Goal: Information Seeking & Learning: Check status

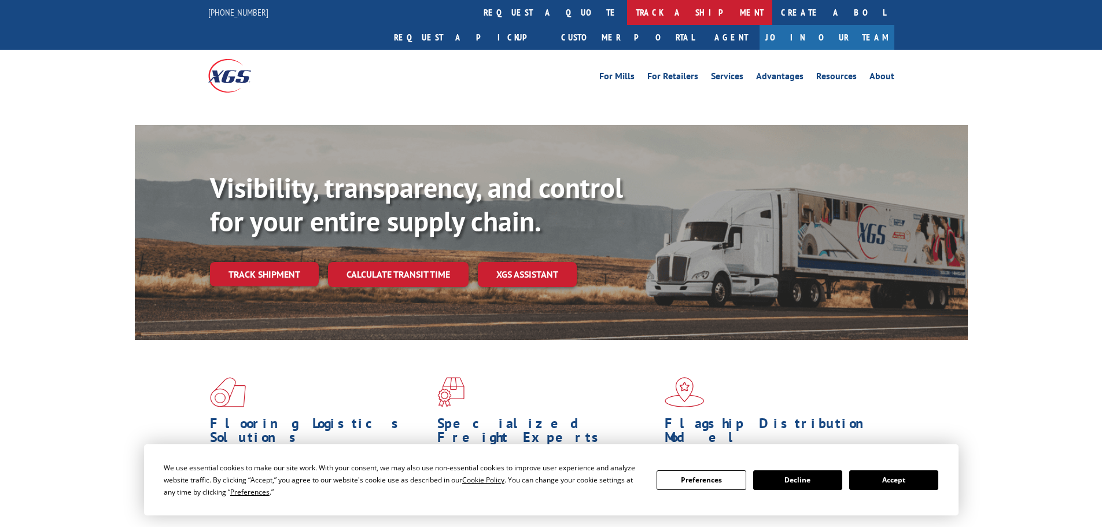
click at [627, 16] on link "track a shipment" at bounding box center [699, 12] width 145 height 25
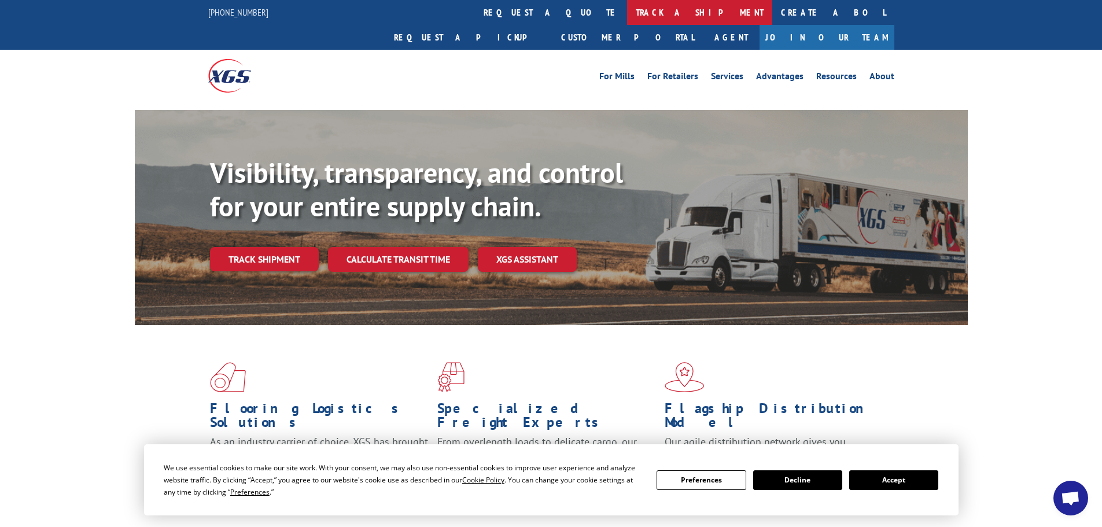
click at [627, 16] on link "track a shipment" at bounding box center [699, 12] width 145 height 25
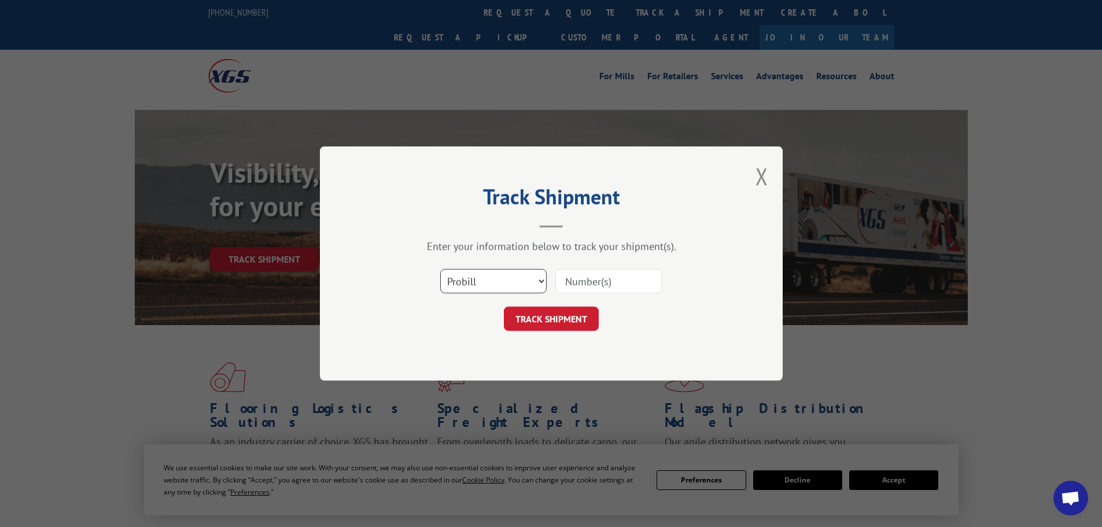
click at [477, 285] on select "Select category... Probill BOL PO" at bounding box center [493, 281] width 106 height 24
select select "bol"
click at [440, 269] on select "Select category... Probill BOL PO" at bounding box center [493, 281] width 106 height 24
click at [588, 280] on input at bounding box center [608, 281] width 106 height 24
paste input "7082894"
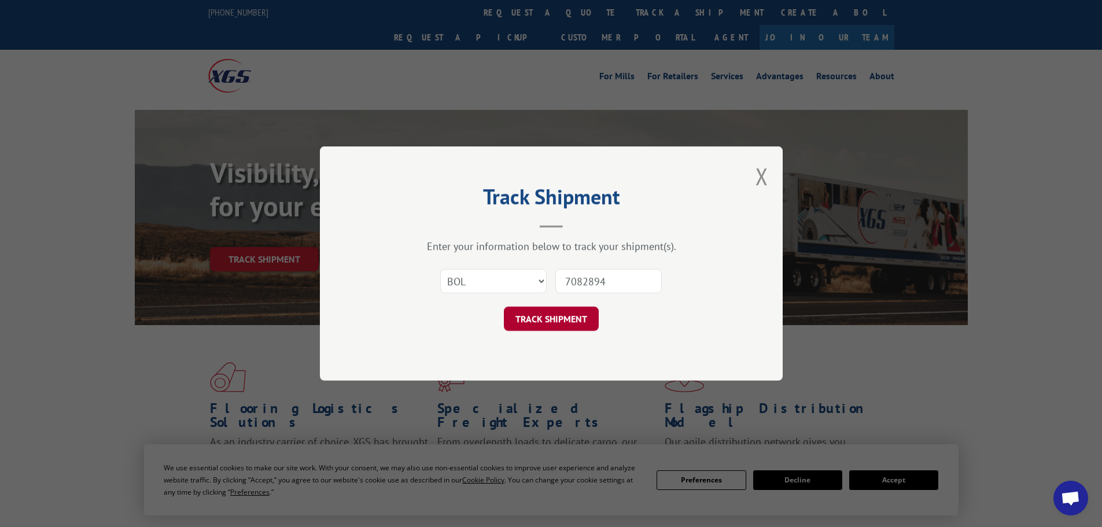
type input "7082894"
click at [537, 325] on button "TRACK SHIPMENT" at bounding box center [551, 319] width 95 height 24
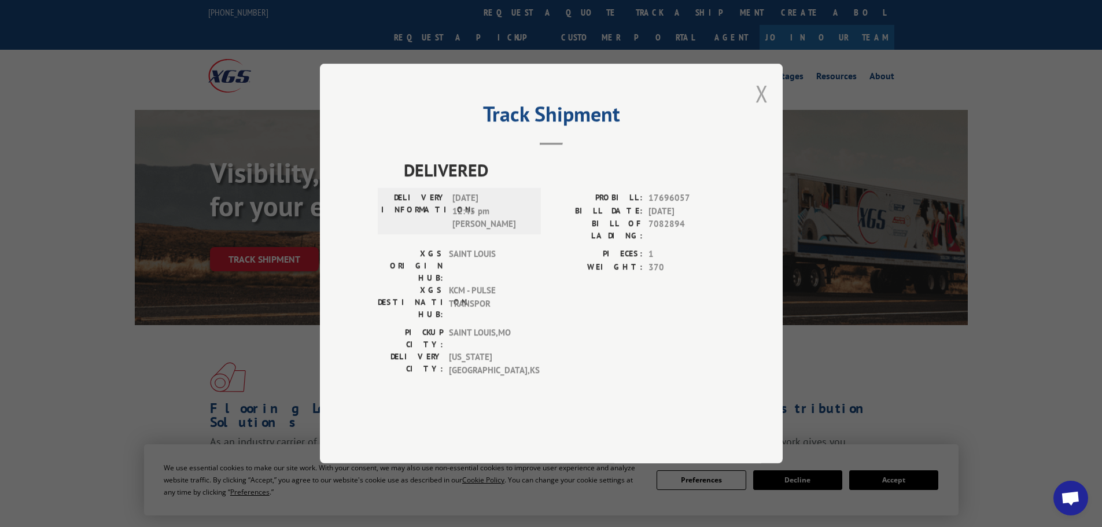
click at [758, 109] on button "Close modal" at bounding box center [761, 93] width 13 height 31
